Goal: Information Seeking & Learning: Learn about a topic

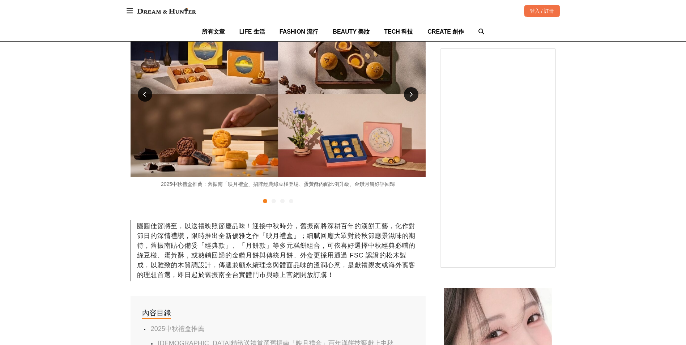
scroll to position [145, 0]
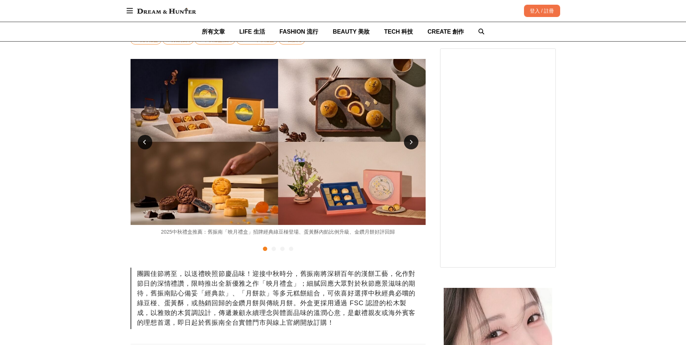
click at [417, 144] on div at bounding box center [411, 142] width 14 height 14
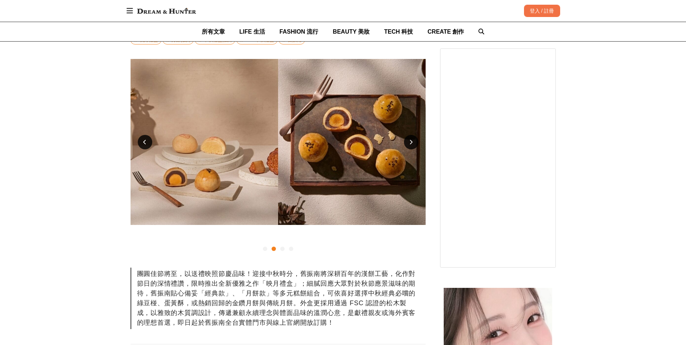
click at [417, 144] on div at bounding box center [411, 142] width 14 height 14
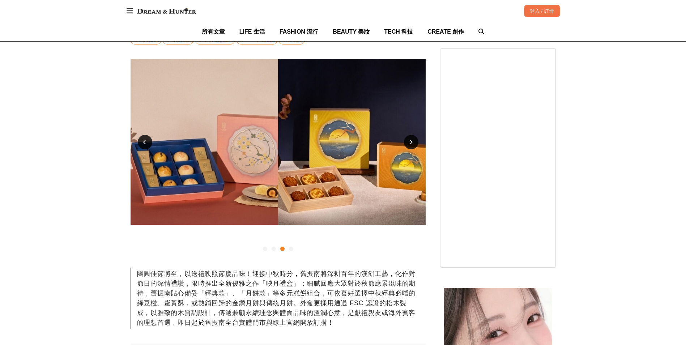
click at [417, 144] on div at bounding box center [411, 142] width 14 height 14
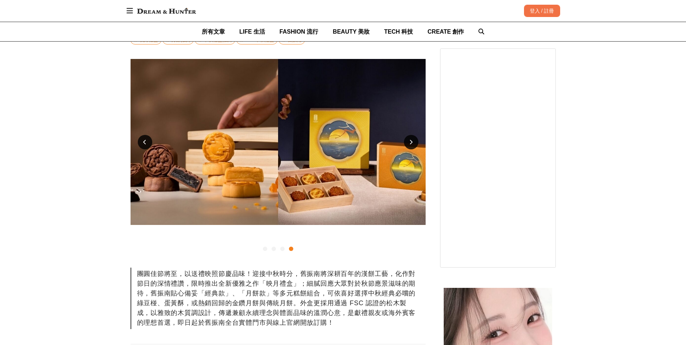
click at [417, 144] on div at bounding box center [411, 142] width 14 height 14
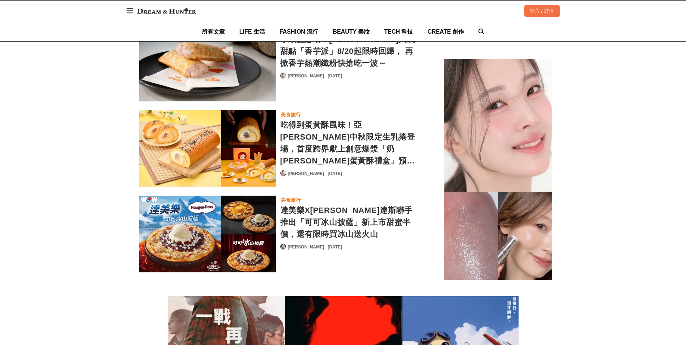
scroll to position [2986, 0]
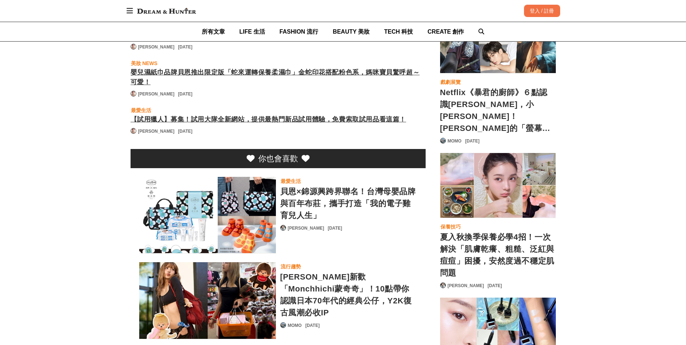
scroll to position [0, 295]
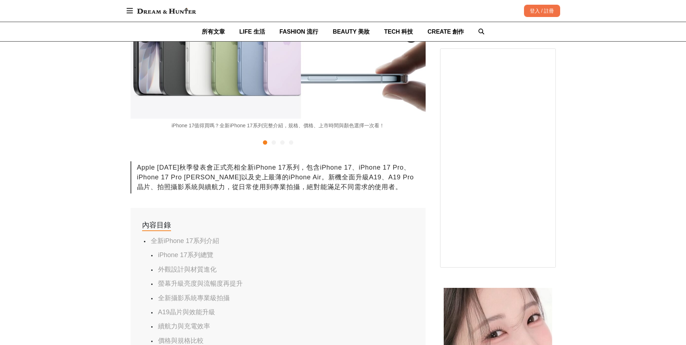
scroll to position [5271, 0]
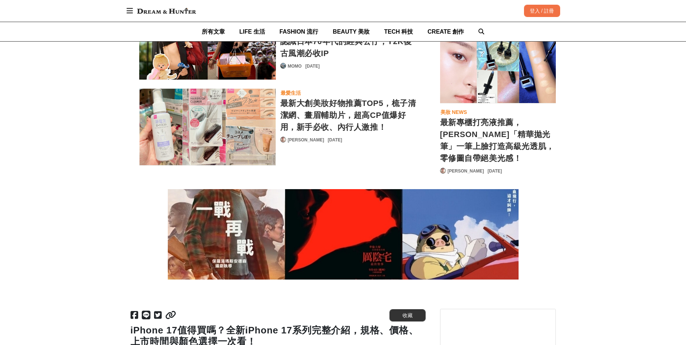
scroll to position [5561, 0]
